Goal: Information Seeking & Learning: Learn about a topic

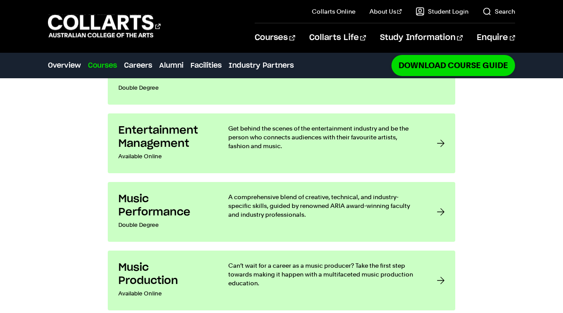
scroll to position [755, 0]
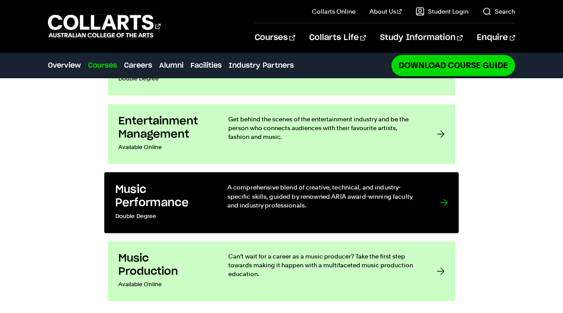
click at [444, 183] on div at bounding box center [444, 203] width 8 height 40
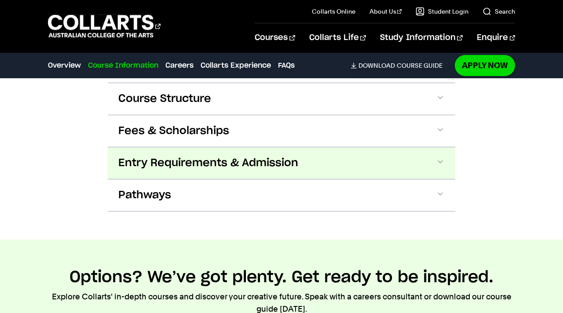
click at [438, 165] on span at bounding box center [440, 162] width 9 height 11
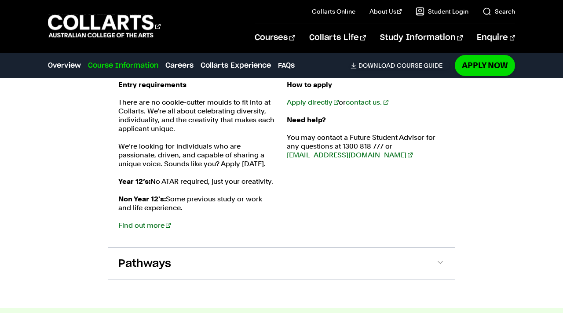
scroll to position [1036, 0]
